Goal: Information Seeking & Learning: Learn about a topic

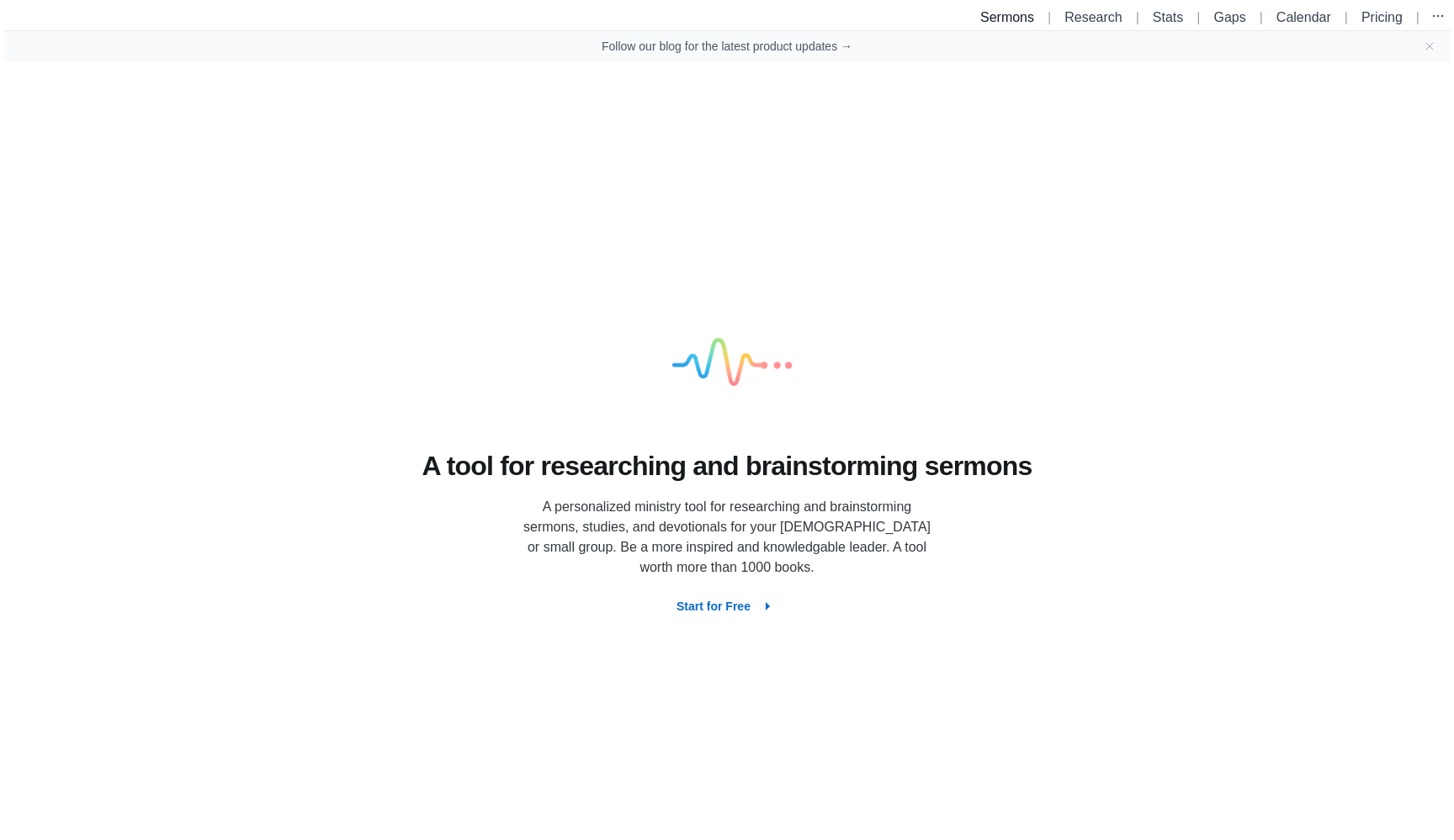
click at [997, 19] on link "Sermons" at bounding box center [1007, 17] width 54 height 14
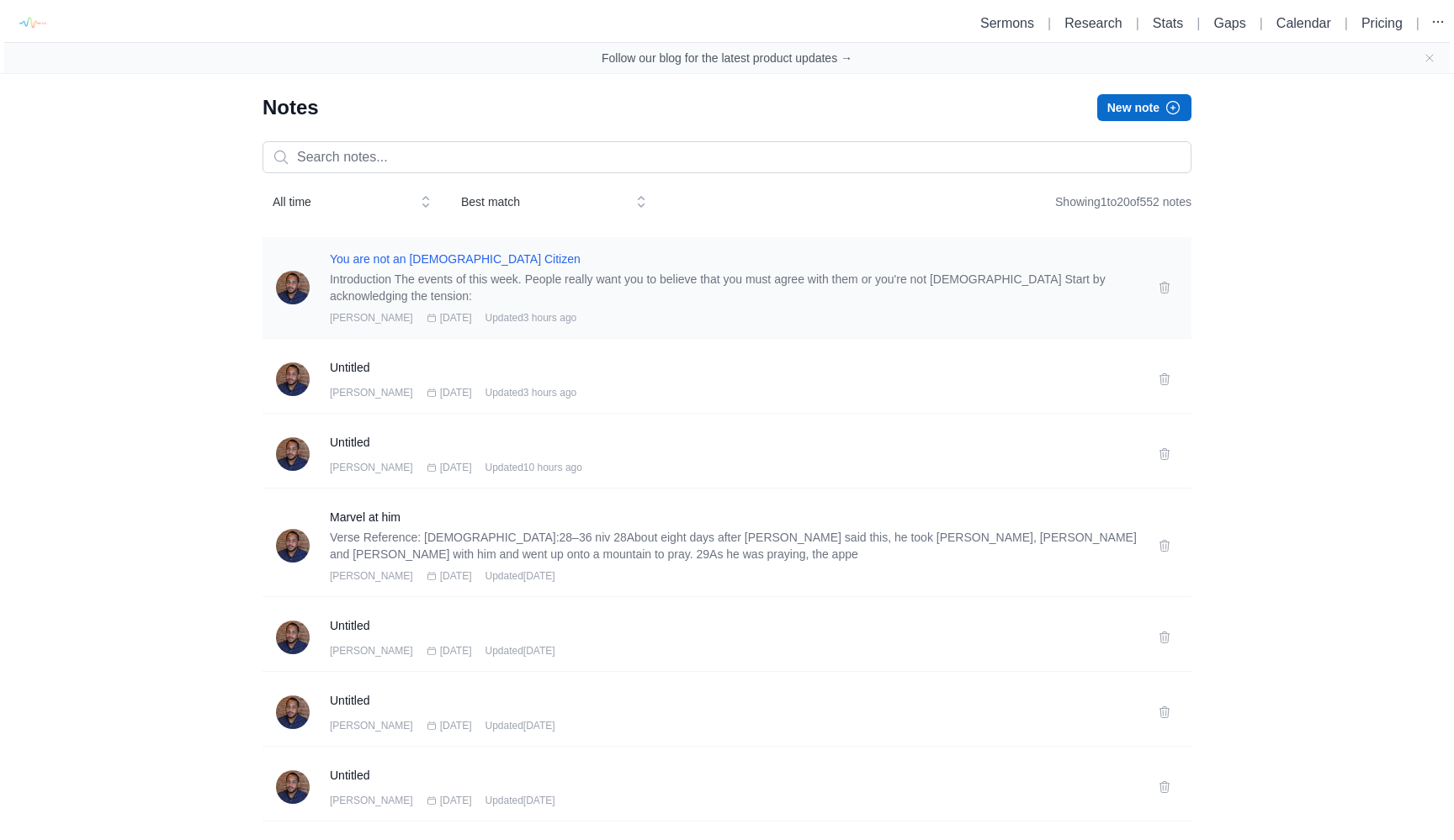
click at [448, 261] on h3 "You are not an [DEMOGRAPHIC_DATA] Citizen" at bounding box center [733, 260] width 807 height 17
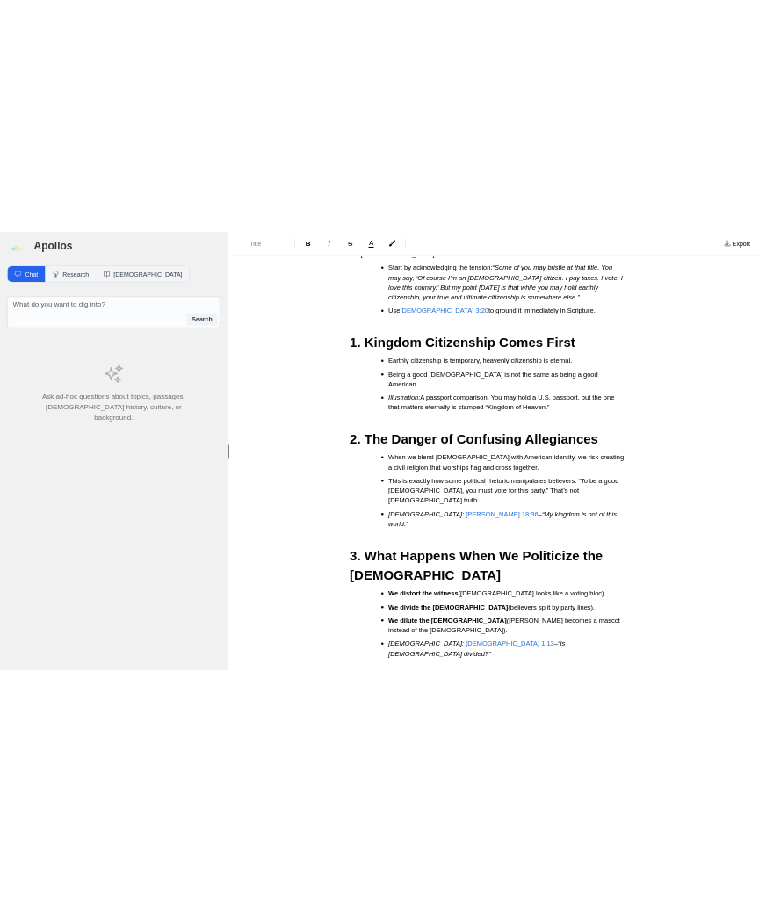
scroll to position [321, 0]
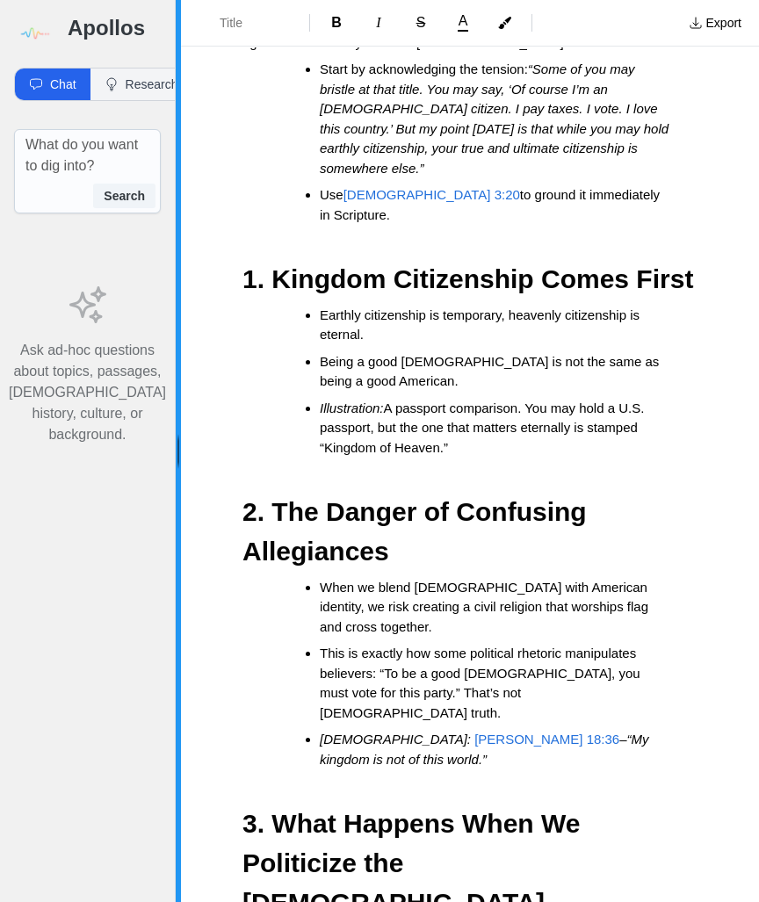
drag, startPoint x: 459, startPoint y: 444, endPoint x: 156, endPoint y: 441, distance: 303.1
click at [156, 441] on div "Apollos Chat Research Bible x Search Ask ad-hoc questions about topics, passage…" at bounding box center [379, 451] width 759 height 902
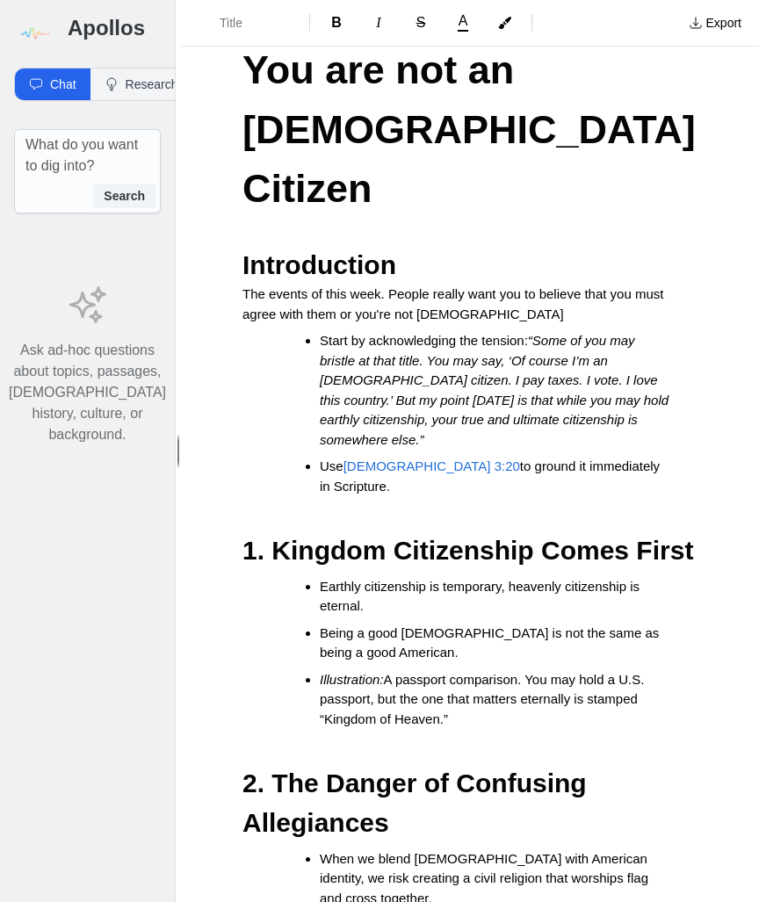
scroll to position [48, 0]
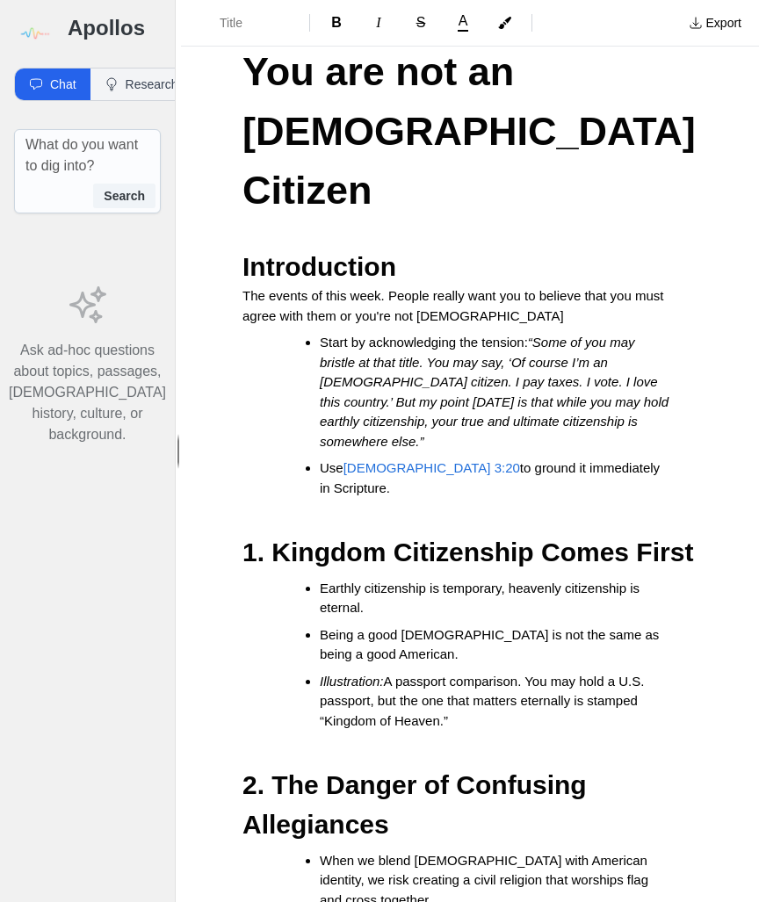
click at [430, 139] on h1 "You are not an [DEMOGRAPHIC_DATA] Citizen" at bounding box center [469, 131] width 455 height 178
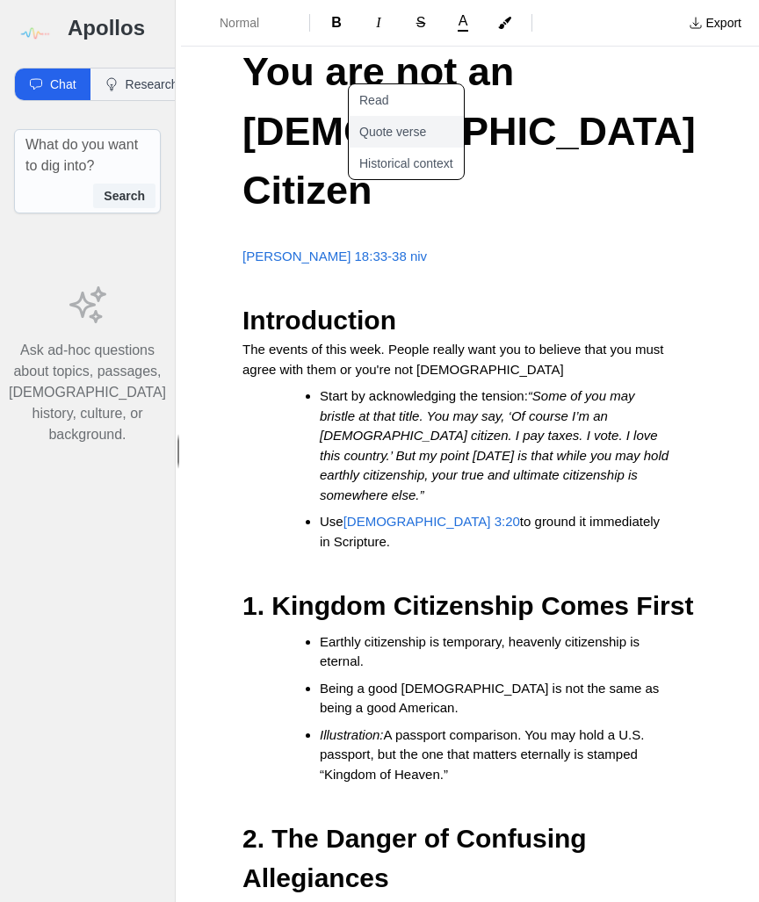
click at [409, 141] on button "Quote verse" at bounding box center [417, 132] width 136 height 32
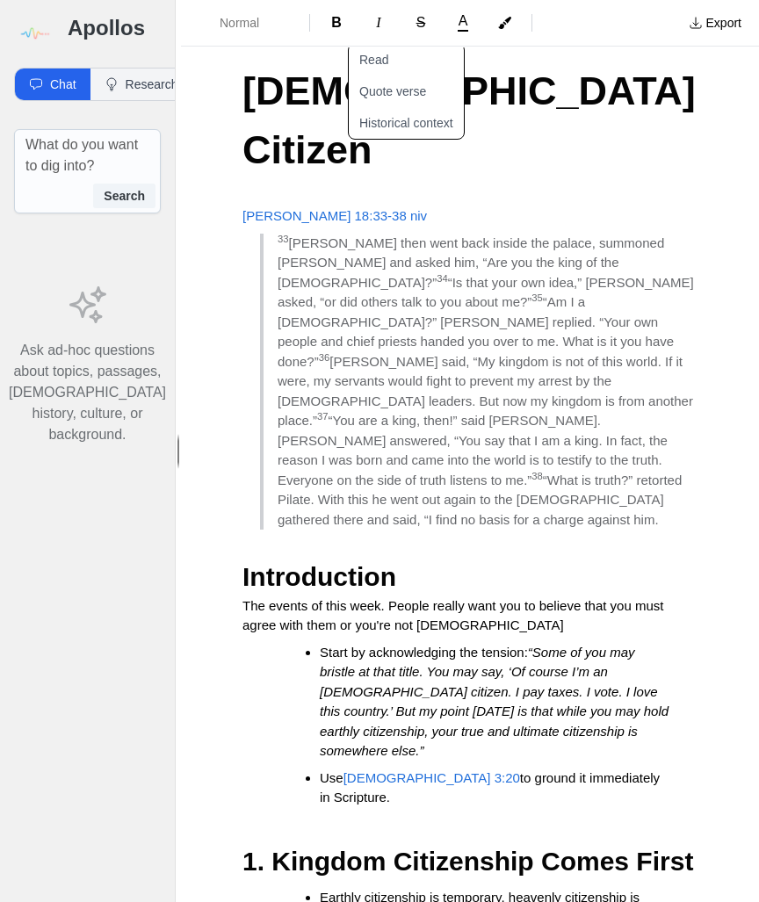
scroll to position [107, 0]
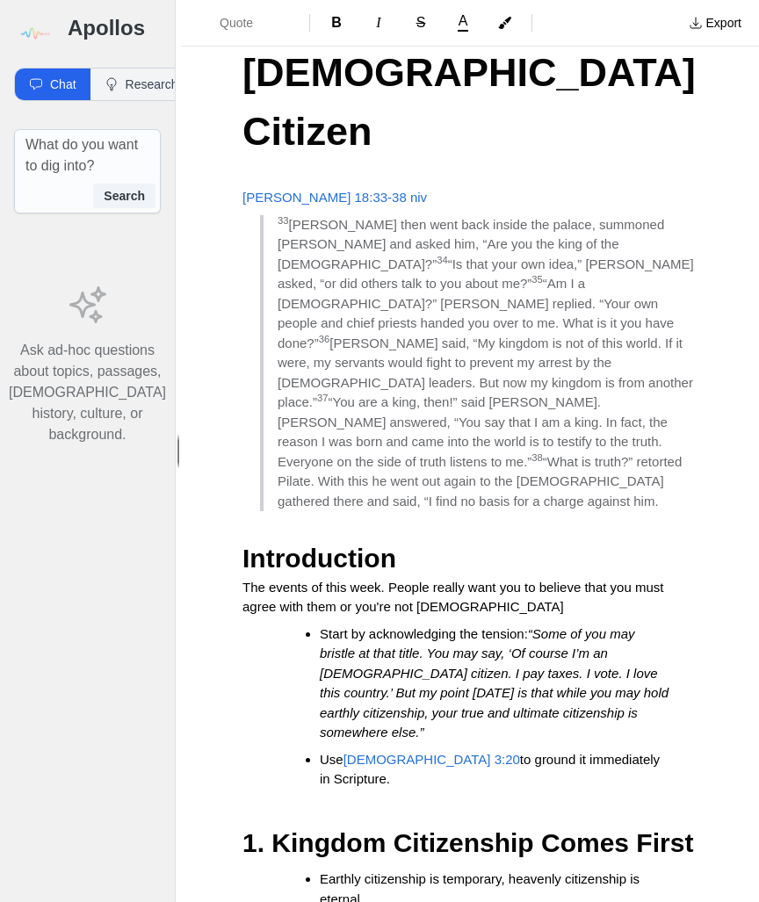
click at [320, 402] on blockquote "33 Pilate then went back inside the palace, summoned Jesus and asked him, “Are …" at bounding box center [478, 363] width 437 height 297
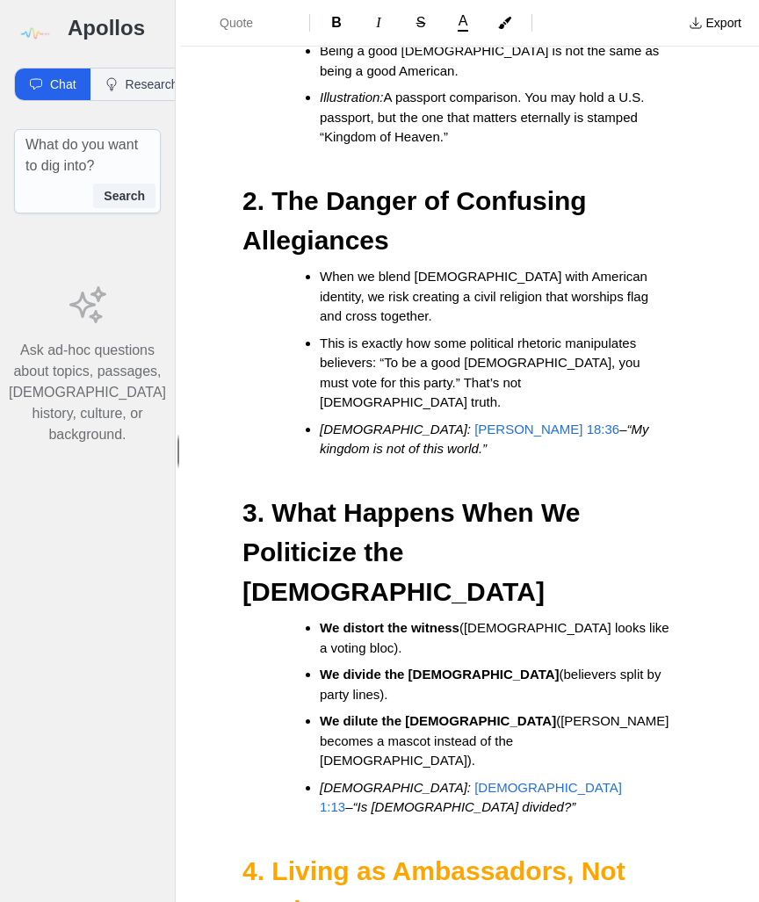
scroll to position [983, 0]
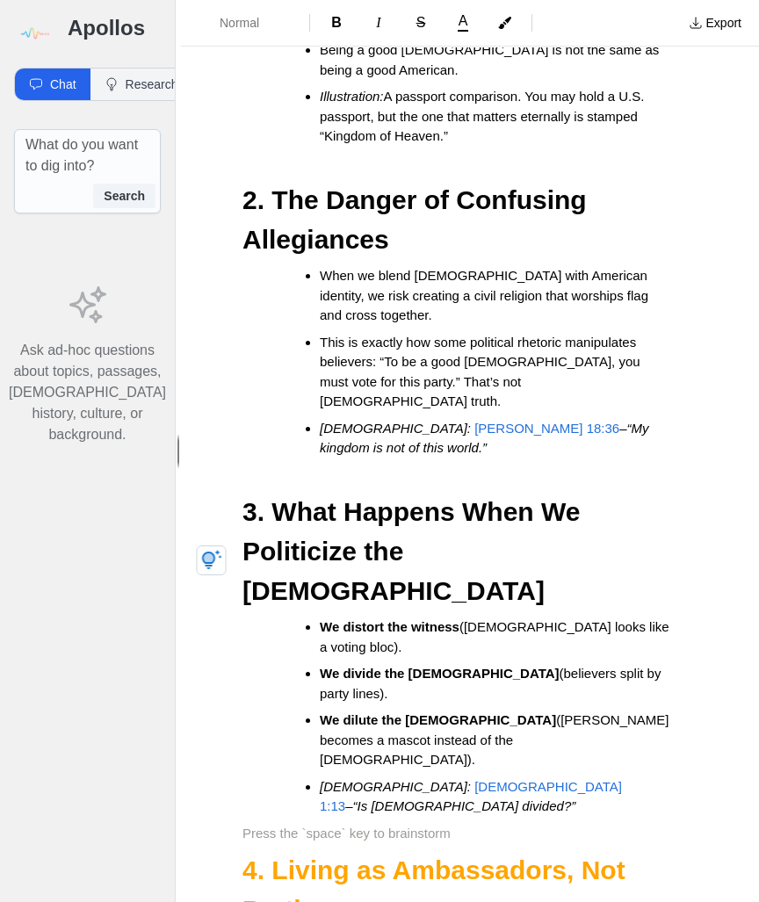
click at [332, 824] on p at bounding box center [469, 834] width 455 height 20
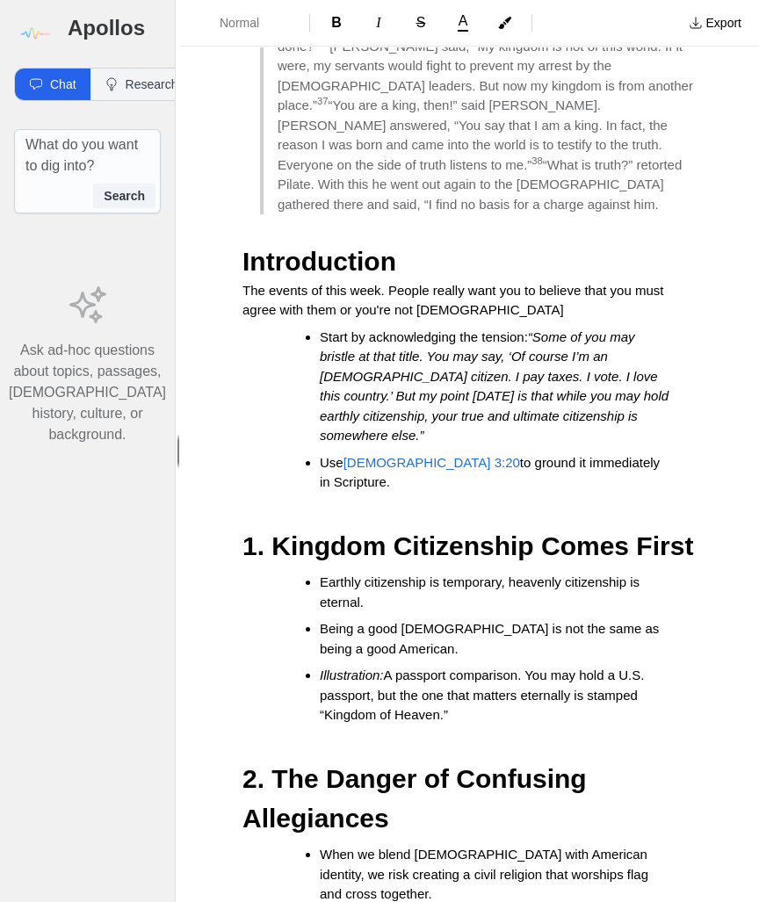
scroll to position [401, 0]
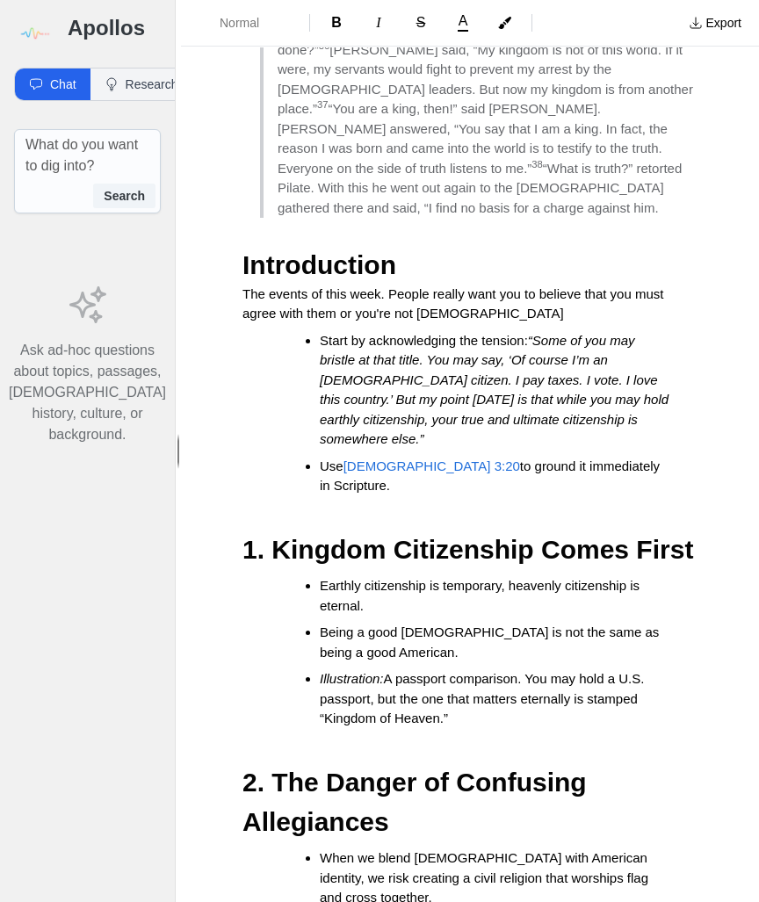
click at [498, 285] on p "The events of this week. People really want you to believe that you must agree …" at bounding box center [469, 305] width 455 height 40
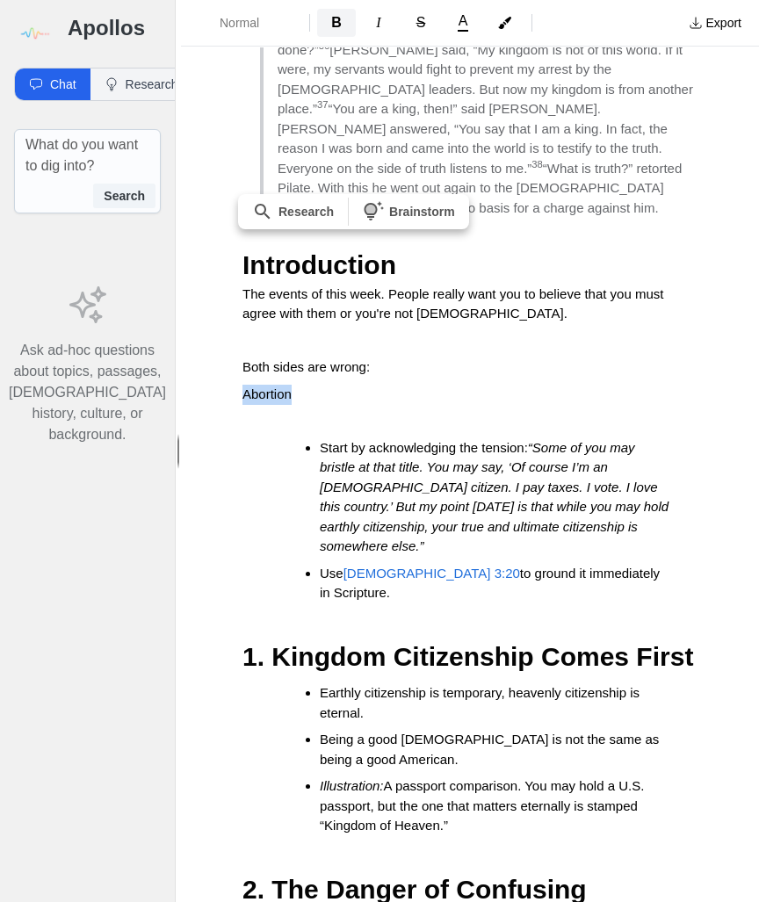
click at [344, 19] on button "B" at bounding box center [336, 23] width 39 height 28
click at [465, 25] on span "A" at bounding box center [464, 21] width 10 height 14
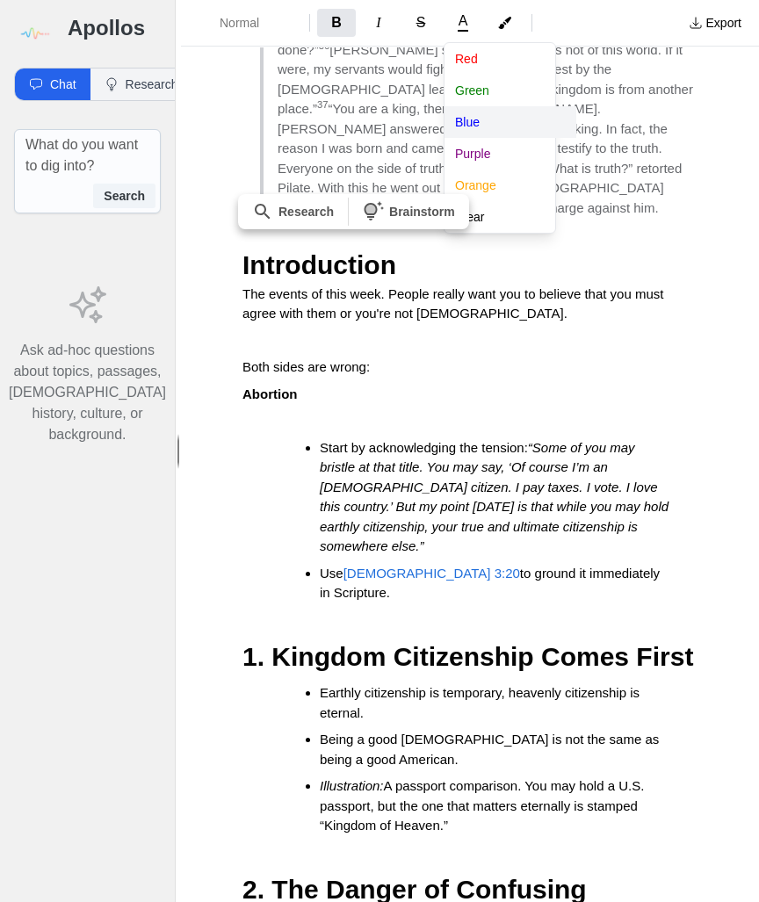
click at [467, 119] on button "Blue" at bounding box center [510, 122] width 132 height 32
click at [327, 293] on div "Normal B I S A Red Green Blue Purple Orange Clear Export Details You are not an…" at bounding box center [470, 451] width 578 height 902
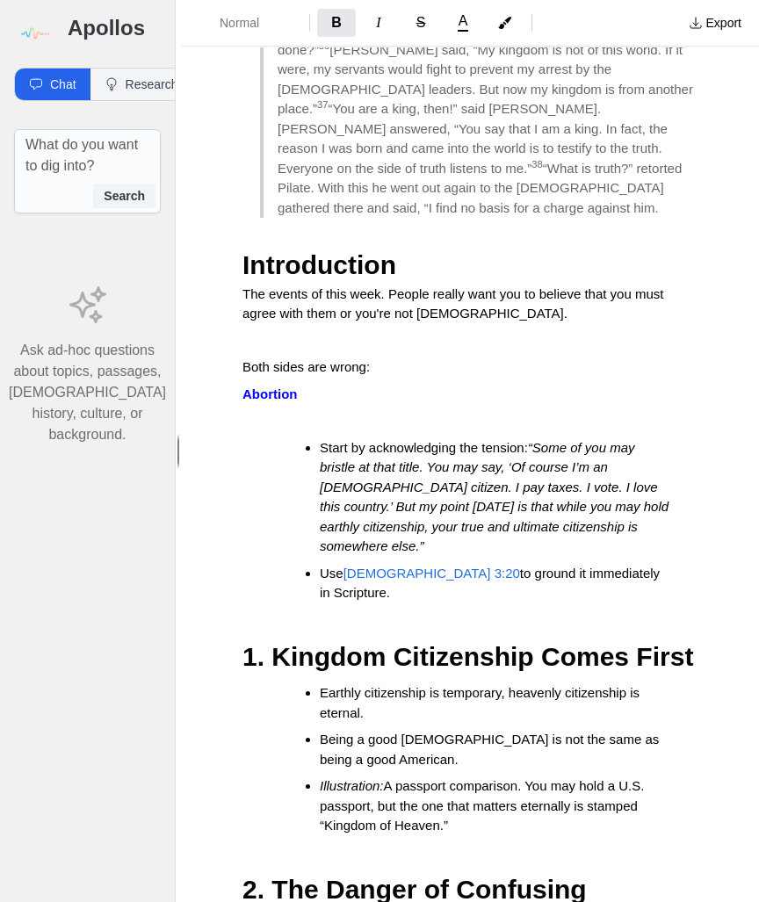
click at [314, 385] on p "Abortion" at bounding box center [469, 395] width 455 height 20
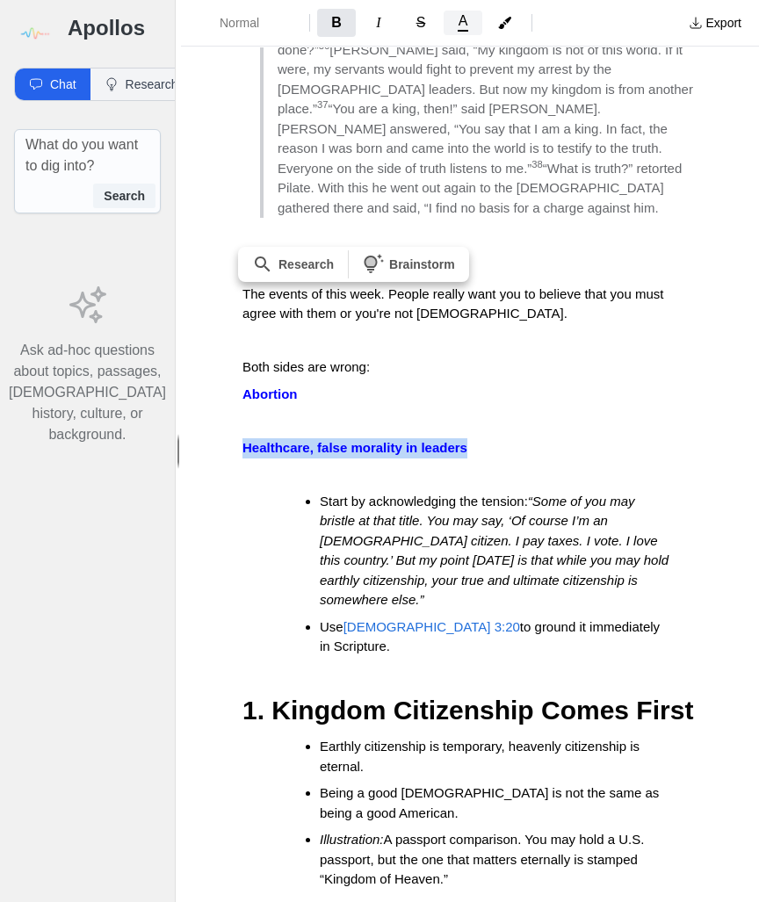
click at [459, 31] on button "A" at bounding box center [463, 23] width 39 height 25
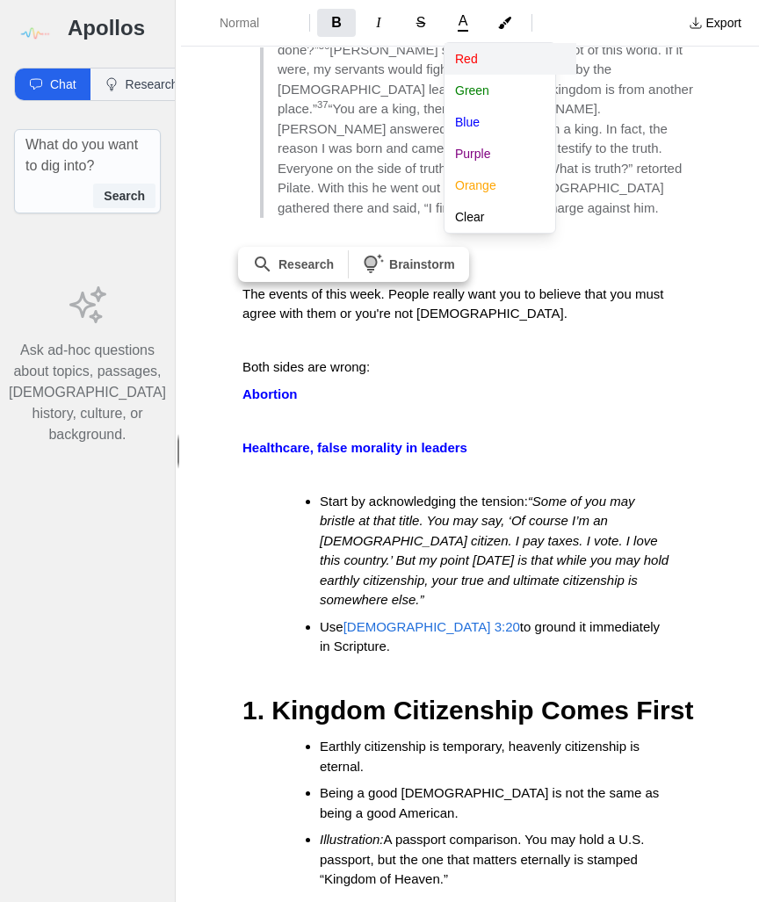
click at [467, 56] on button "Red" at bounding box center [510, 59] width 132 height 32
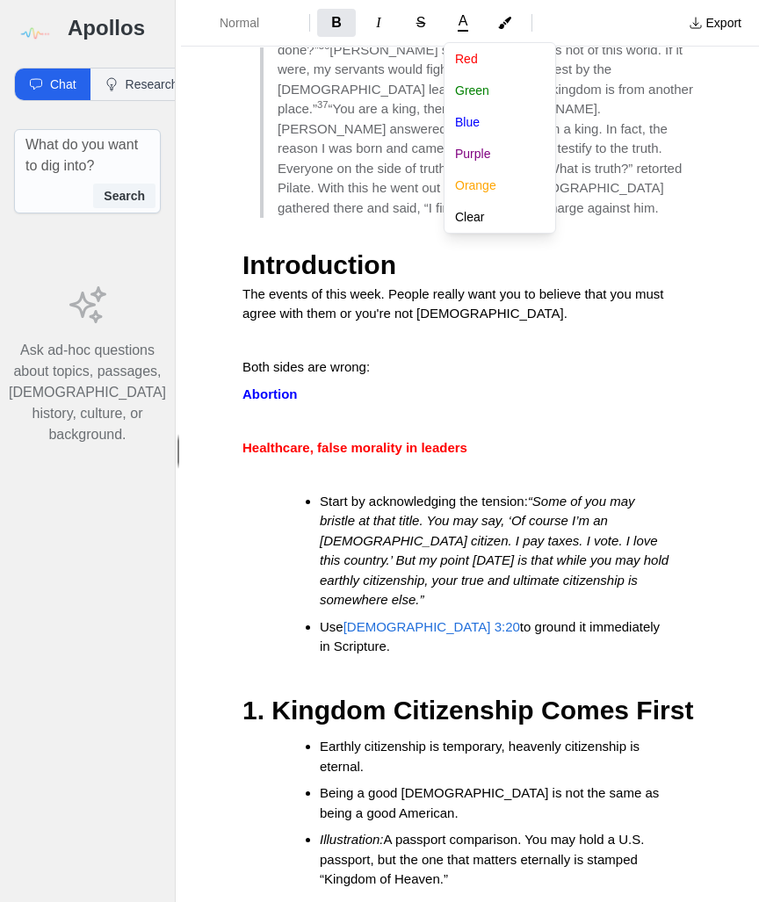
click at [506, 339] on div "Normal B I S A Red Green Blue Purple Orange Clear Export Details You are not an…" at bounding box center [470, 451] width 578 height 902
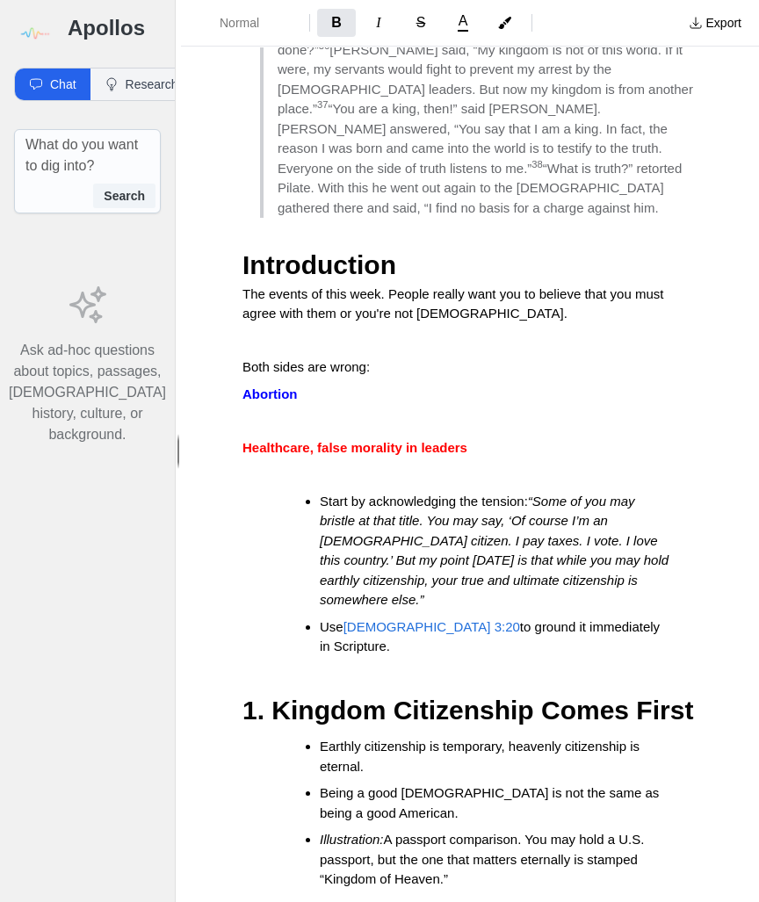
click at [488, 438] on p "Healthcare, false morality in leaders" at bounding box center [469, 448] width 455 height 20
click at [689, 509] on ul "Start by acknowledging the tension: “Some of you may bristle at that title. You…" at bounding box center [476, 574] width 441 height 165
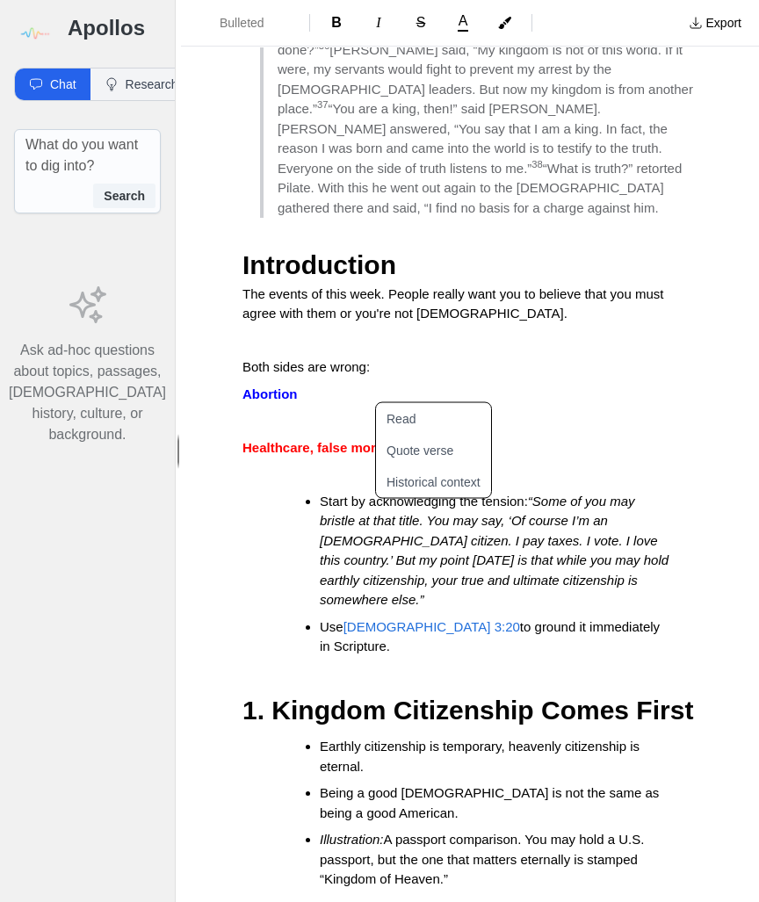
click at [376, 619] on span "Philippians 3:20" at bounding box center [431, 626] width 177 height 15
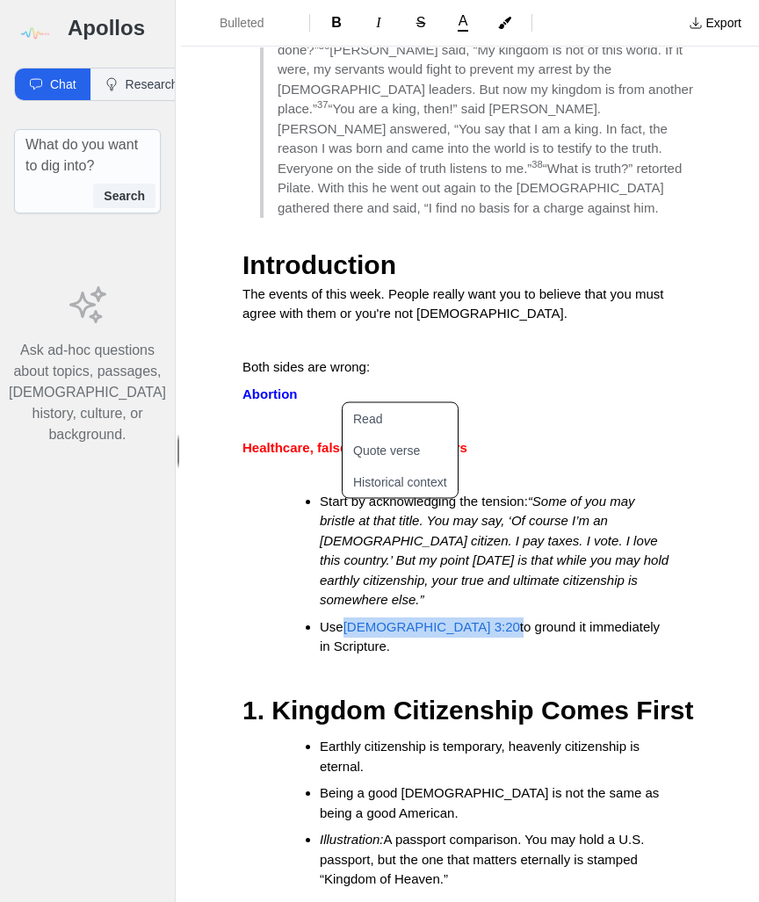
click at [445, 619] on span "to ground it immediately in Scripture." at bounding box center [491, 636] width 343 height 35
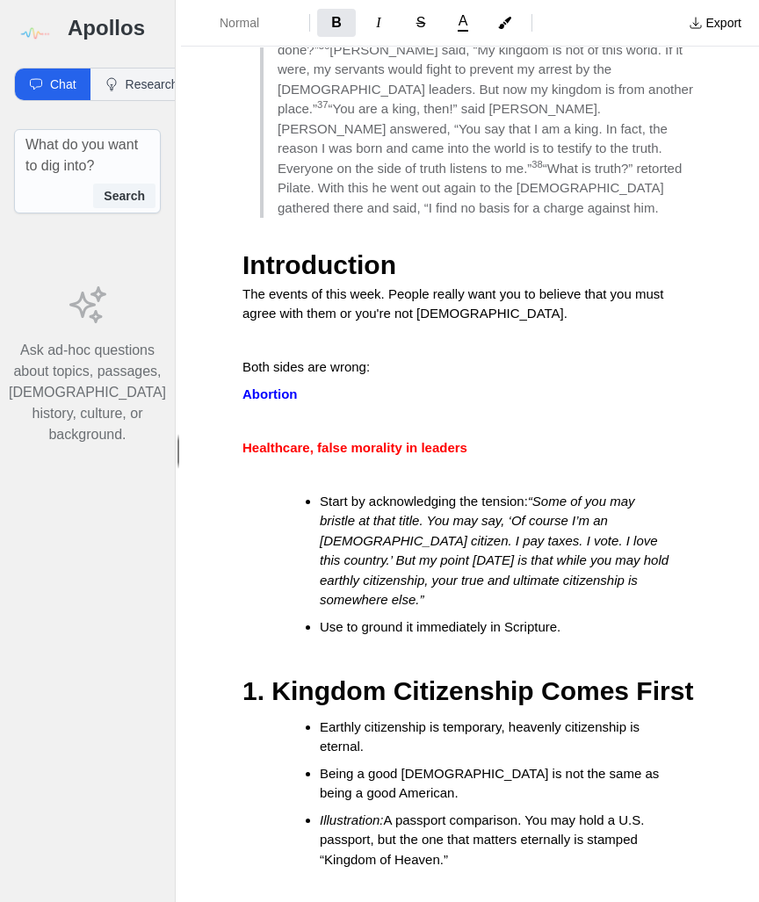
click at [503, 438] on p "Healthcare, false morality in leaders" at bounding box center [469, 448] width 455 height 20
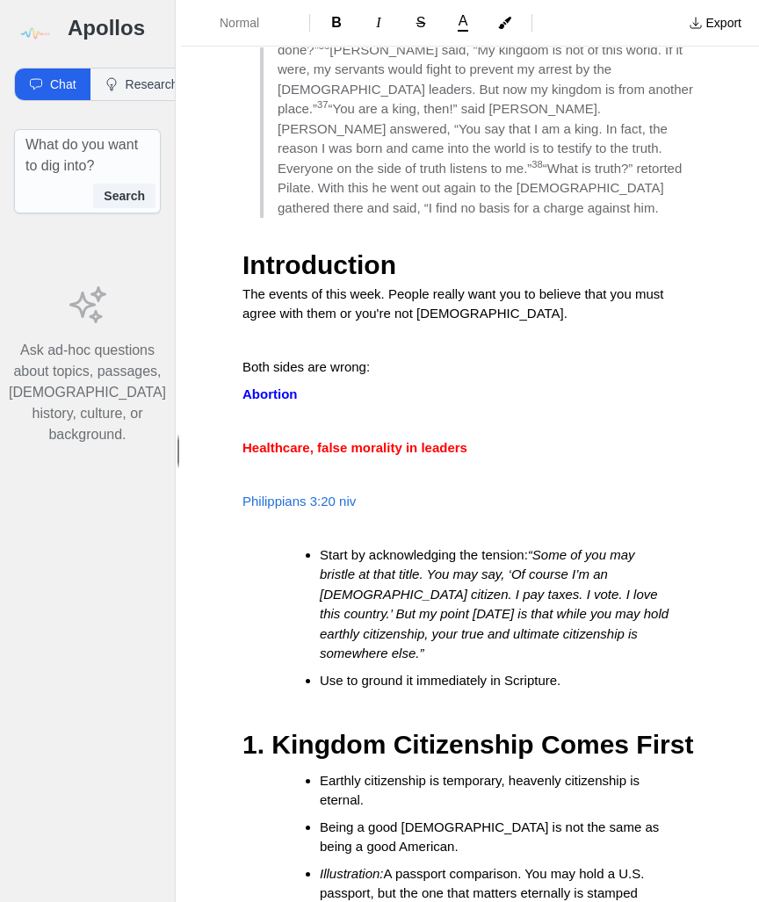
click at [300, 494] on span "Philippians 3:20 niv" at bounding box center [298, 501] width 113 height 15
click at [270, 357] on p "Both sides are wrong:" at bounding box center [469, 367] width 455 height 20
click at [265, 359] on span "Both sides are wrong:" at bounding box center [305, 366] width 127 height 15
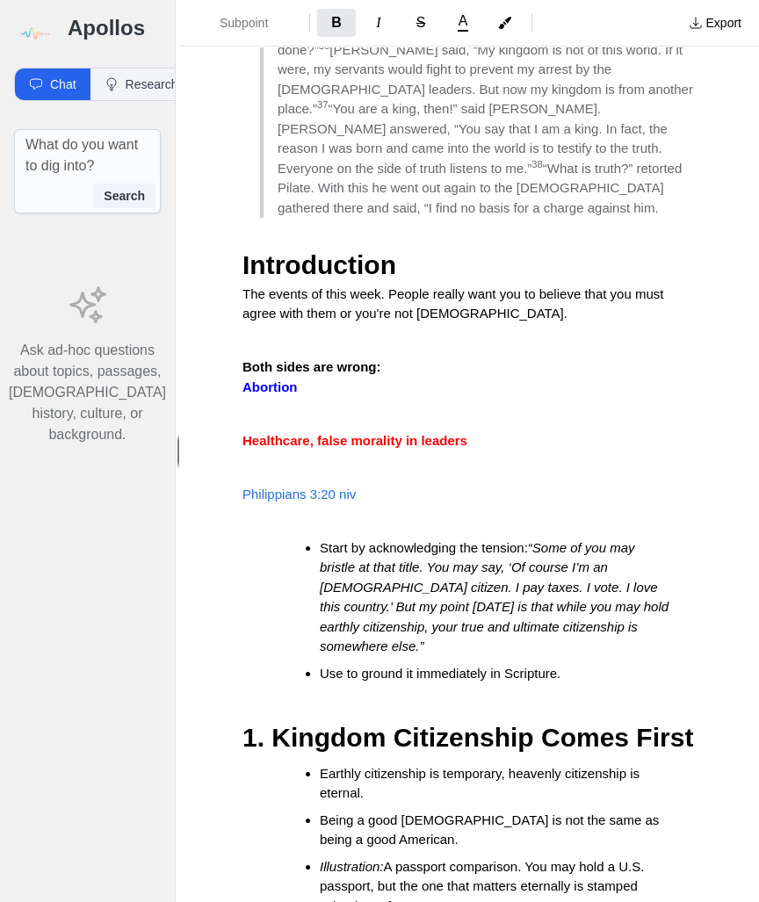
click at [246, 487] on span "Philippians 3:20 niv" at bounding box center [298, 494] width 113 height 15
click at [415, 485] on p "Philippians 3:20 niv" at bounding box center [469, 495] width 455 height 20
click at [310, 487] on span "Philippians 3:20 niv" at bounding box center [298, 494] width 113 height 15
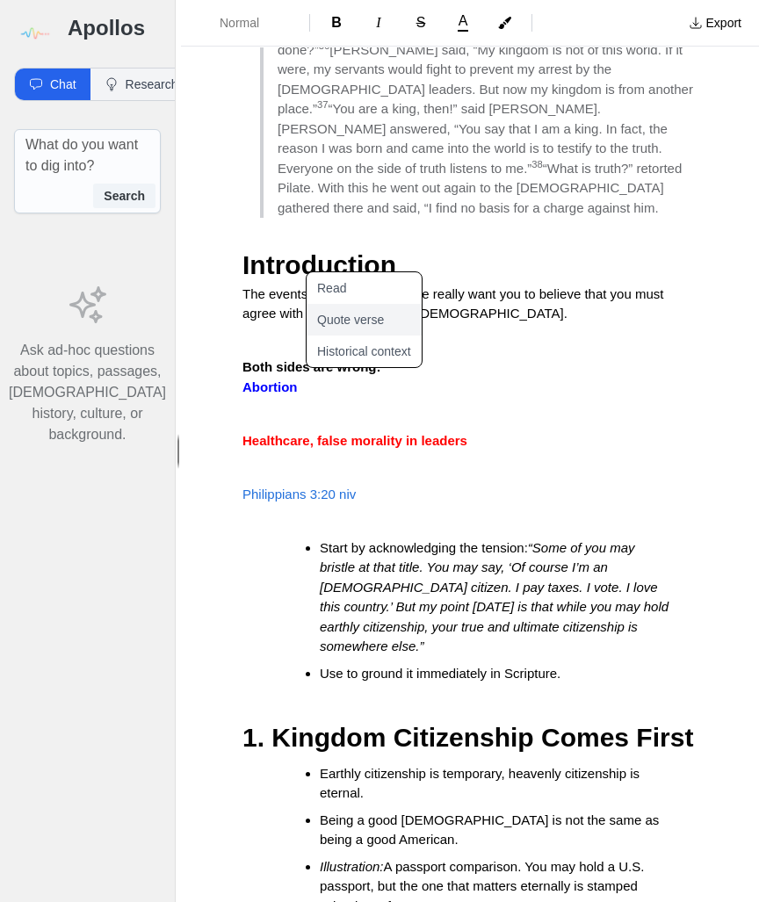
click at [325, 311] on button "Quote verse" at bounding box center [375, 320] width 136 height 32
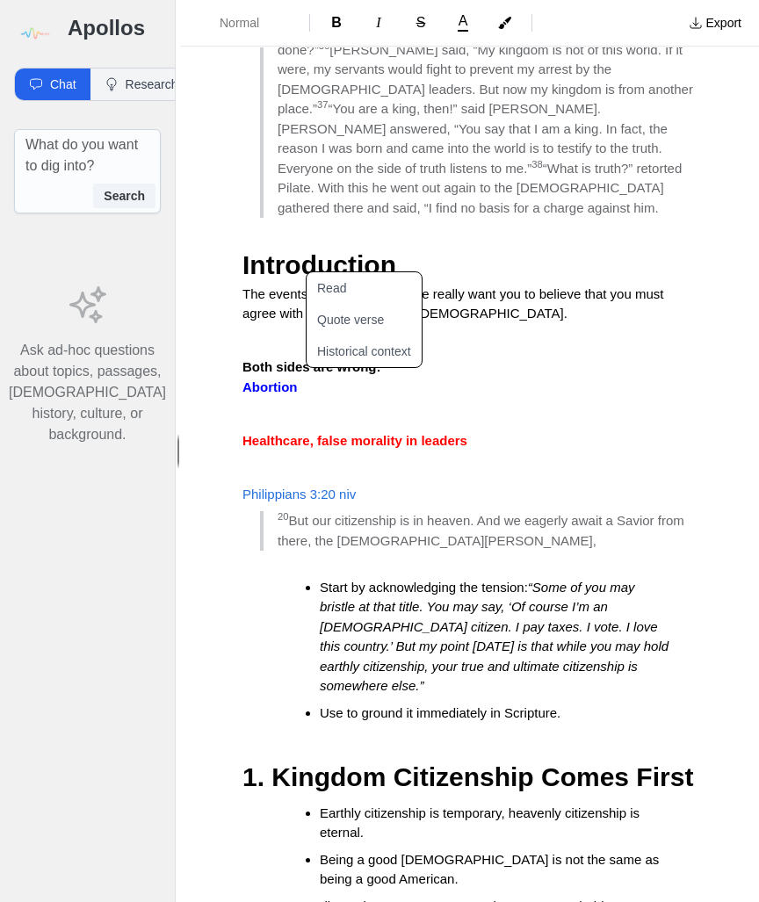
click at [465, 511] on blockquote "20 But our citizenship is in heaven. And we eagerly await a Savior from there, …" at bounding box center [478, 531] width 437 height 40
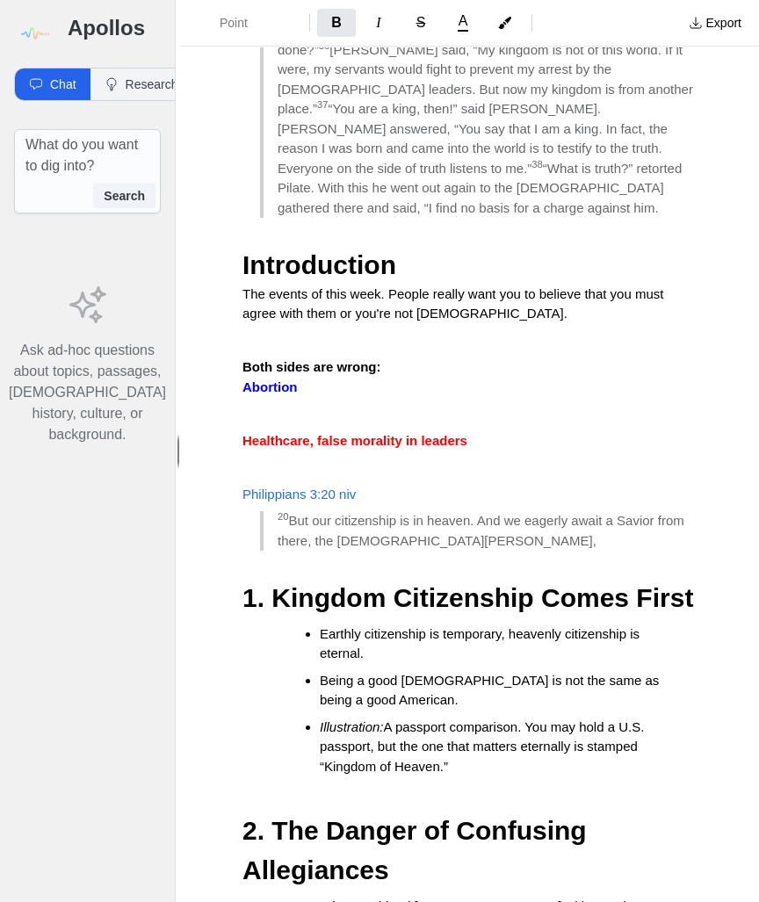
click at [690, 578] on h2 "1. Kingdom Citizenship Comes First" at bounding box center [469, 598] width 455 height 40
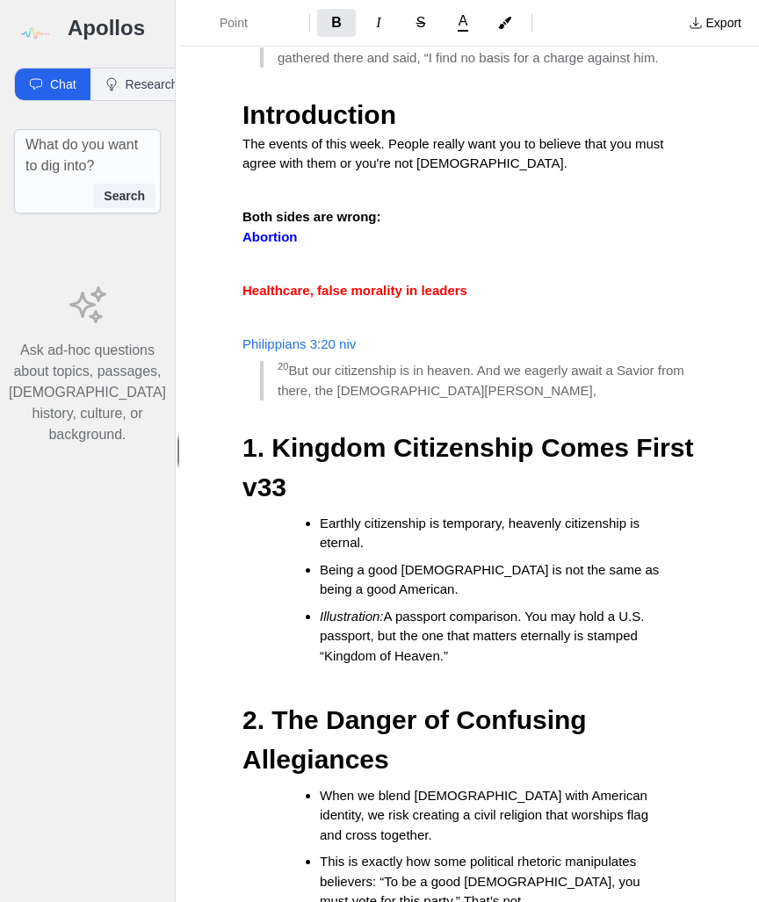
scroll to position [552, 0]
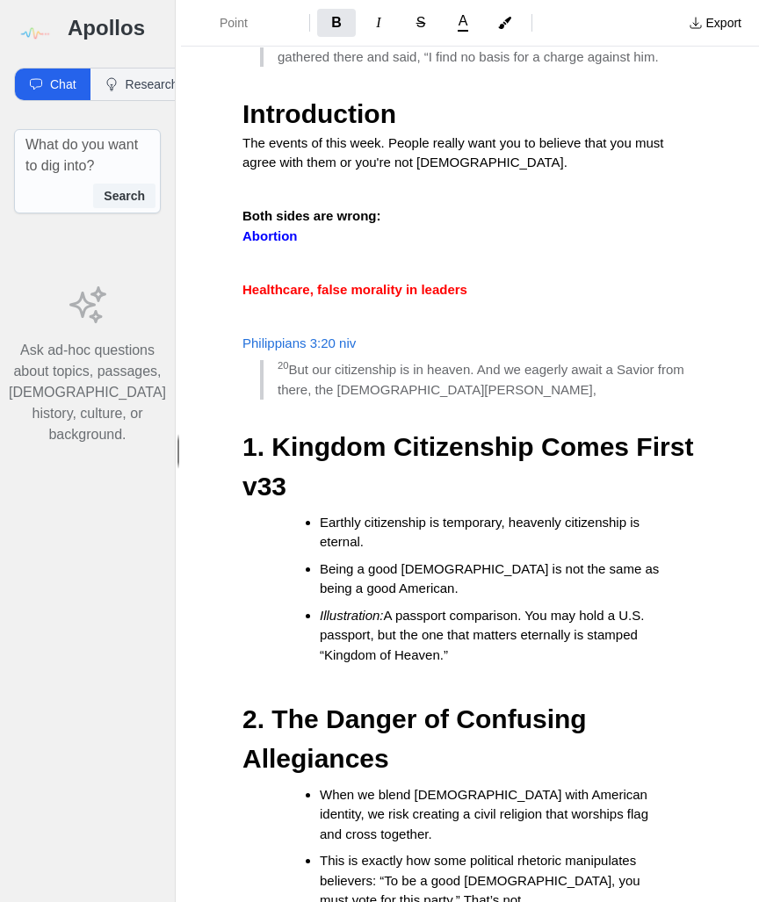
click at [440, 699] on h2 "2. The Danger of Confusing Allegiances" at bounding box center [469, 738] width 455 height 79
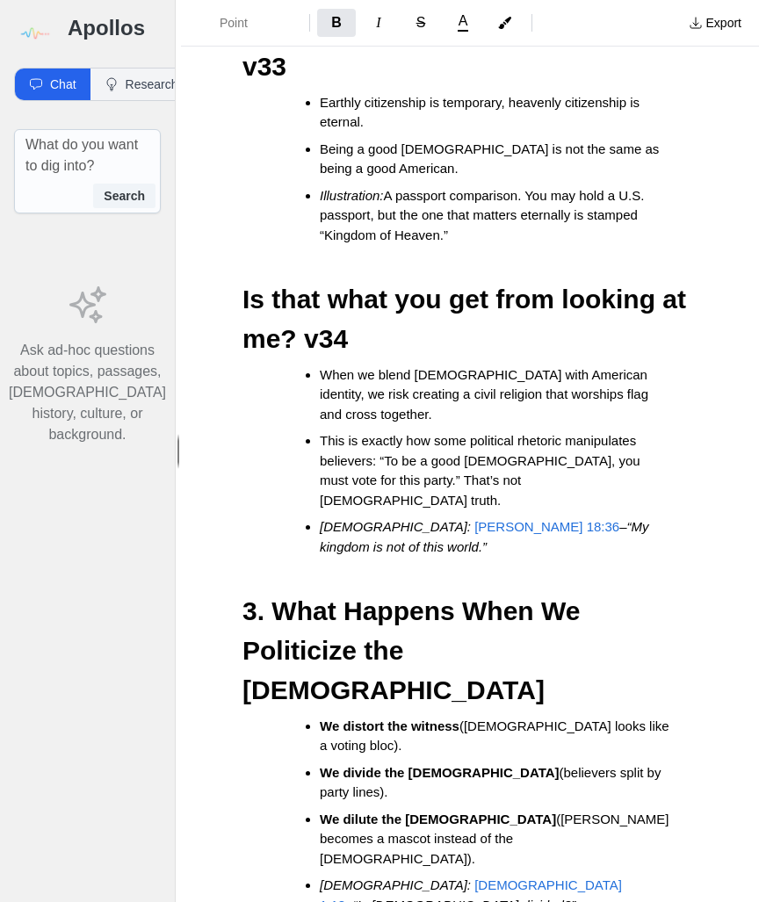
scroll to position [1025, 0]
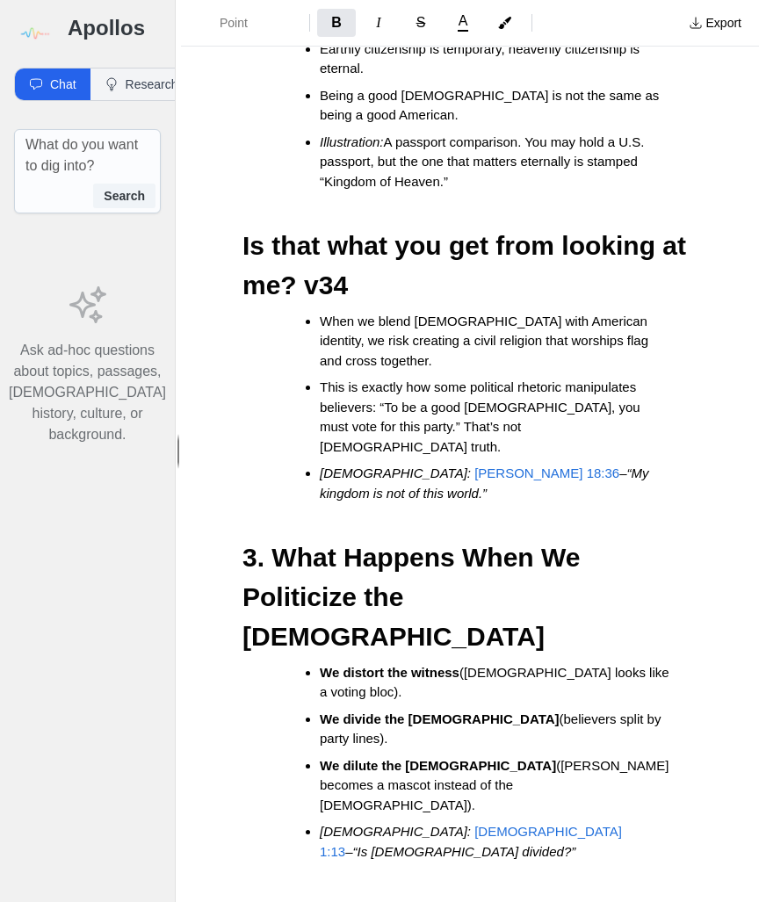
click at [413, 538] on h2 "3. What Happens When We Politicize the Gospel" at bounding box center [469, 597] width 455 height 119
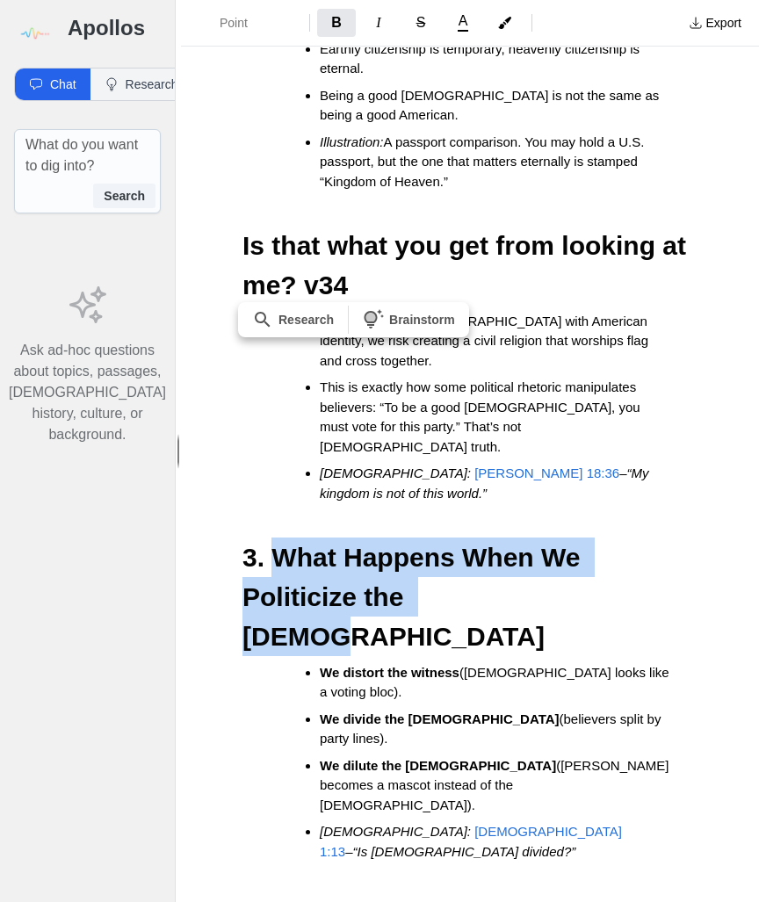
click at [278, 543] on strong "3. What Happens When We Politicize the Gospel" at bounding box center [414, 597] width 345 height 108
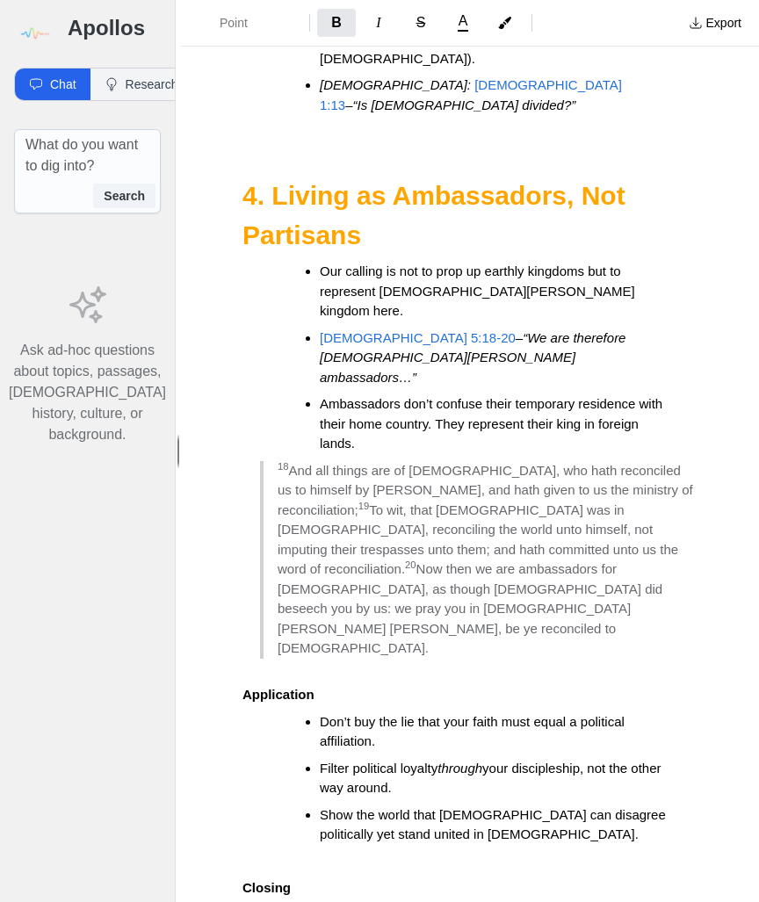
scroll to position [0, 0]
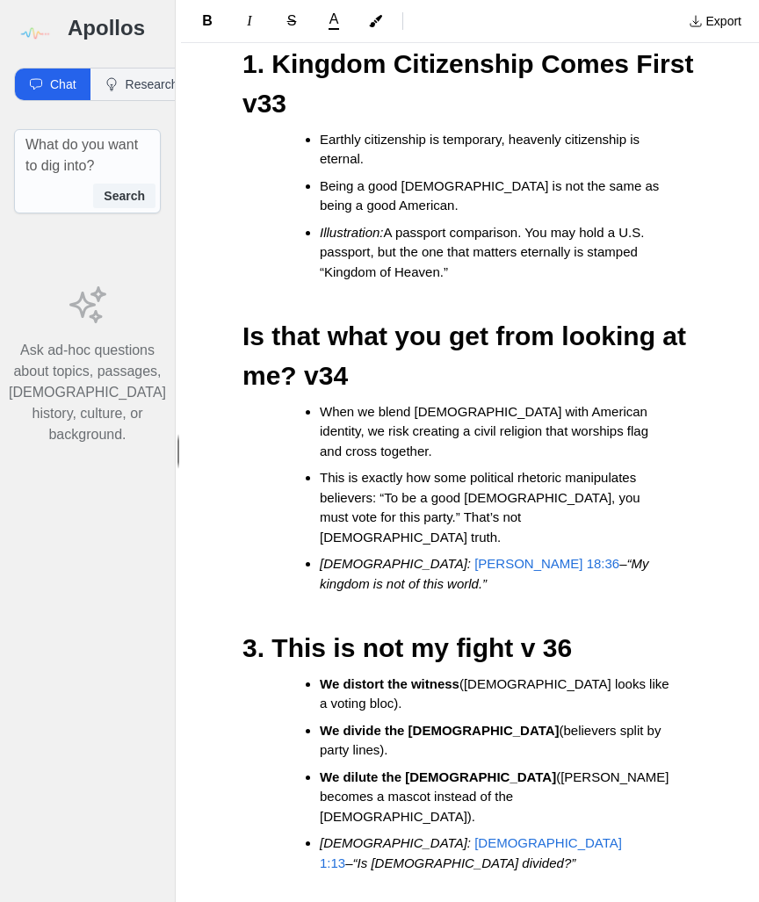
scroll to position [907, 0]
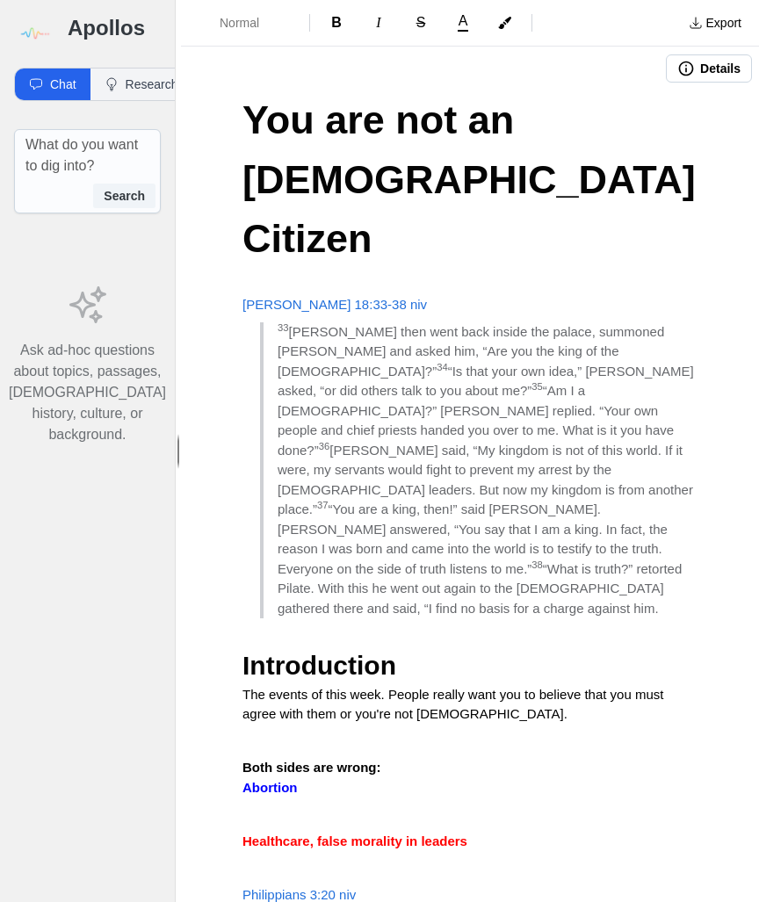
scroll to position [0, 0]
click at [716, 25] on button "Export" at bounding box center [715, 23] width 74 height 28
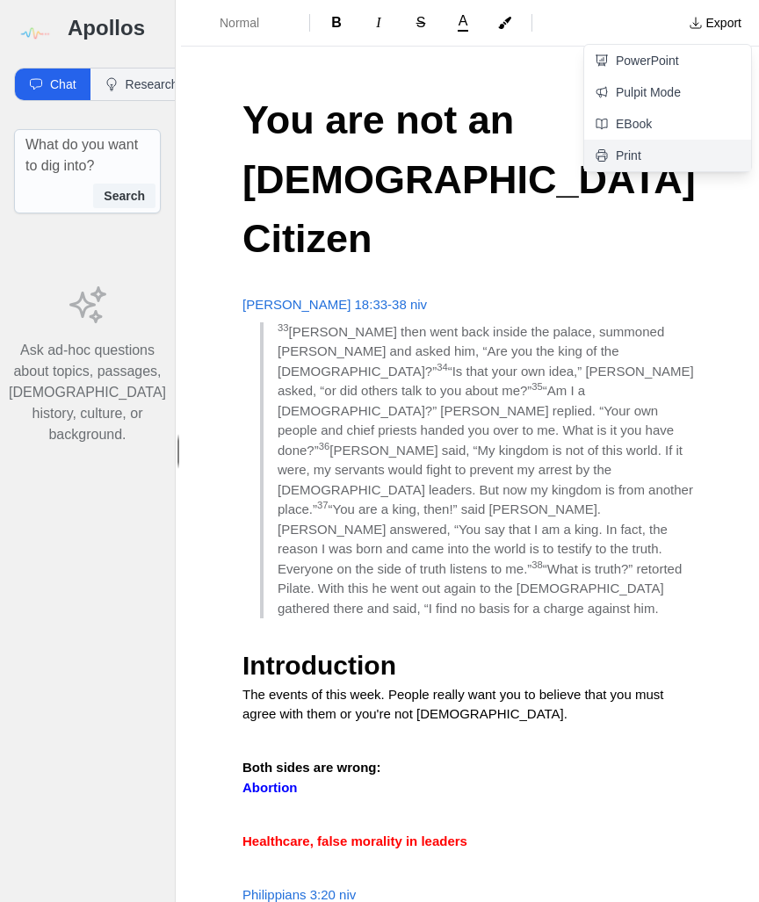
click at [625, 155] on link "Print" at bounding box center [667, 156] width 167 height 32
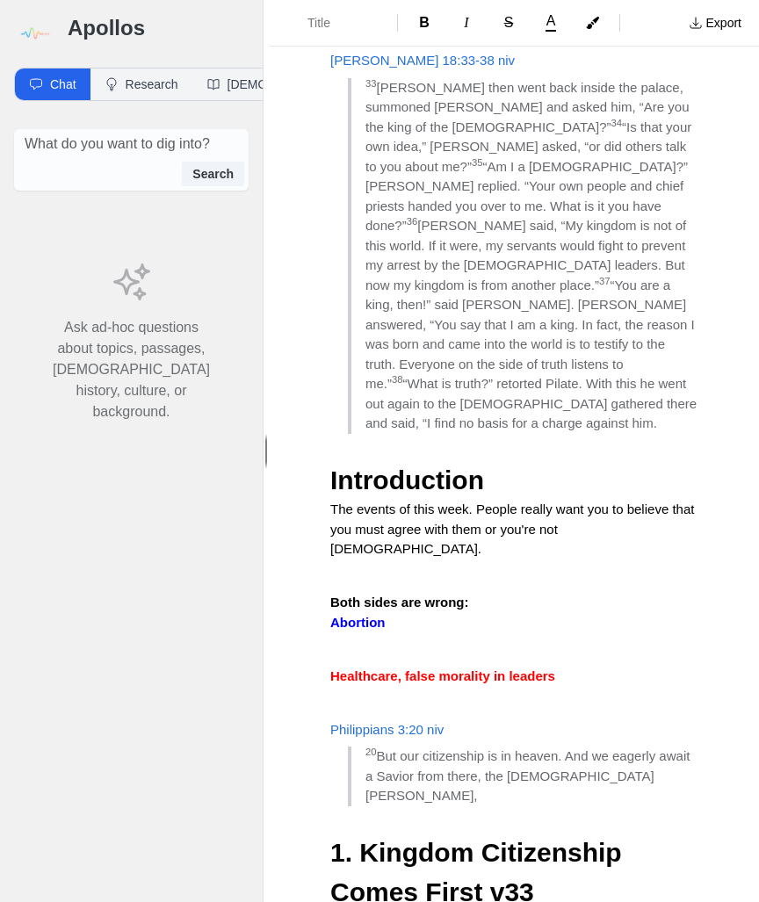
scroll to position [231, 0]
